Goal: Task Accomplishment & Management: Complete application form

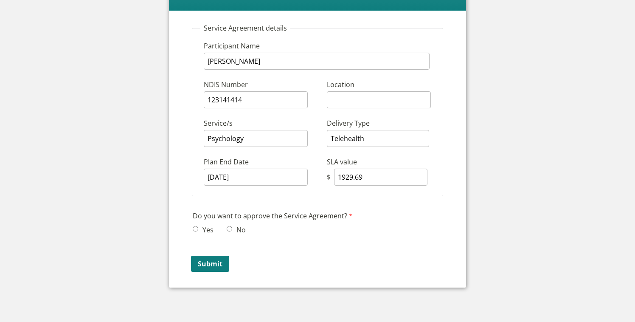
scroll to position [102, 0]
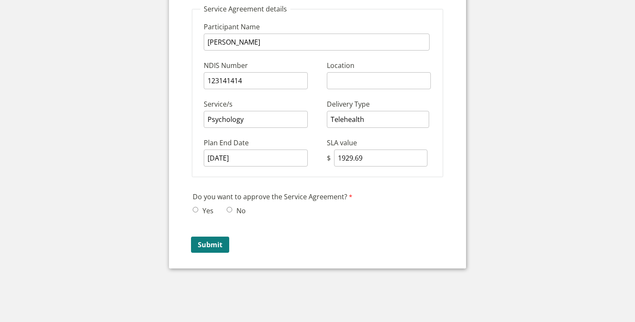
click at [199, 209] on span "Yes" at bounding box center [206, 210] width 26 height 13
click at [195, 207] on input "Yes" at bounding box center [196, 210] width 6 height 6
radio input "true"
click at [207, 249] on input "Submit" at bounding box center [210, 244] width 38 height 16
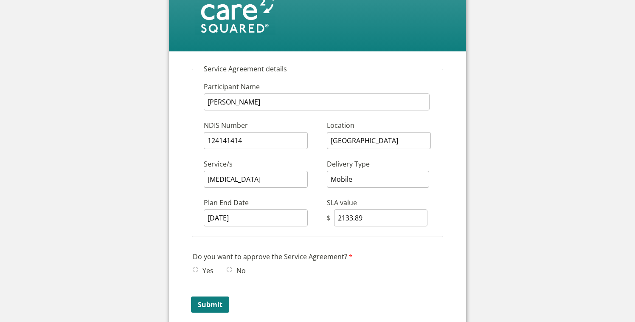
scroll to position [104, 0]
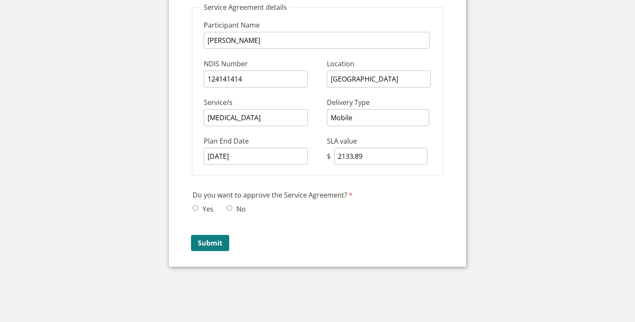
click at [229, 208] on input "No" at bounding box center [230, 208] width 6 height 6
radio input "true"
click at [212, 241] on input "Submit" at bounding box center [210, 243] width 38 height 16
